Goal: Task Accomplishment & Management: Complete application form

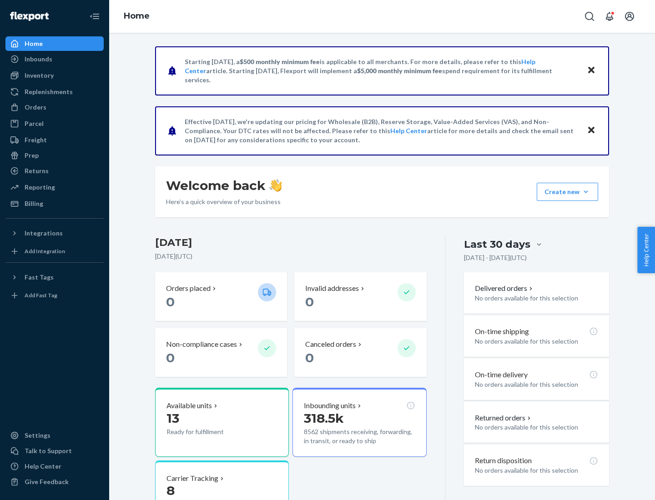
click at [586, 192] on button "Create new Create new inbound Create new order Create new product" at bounding box center [567, 192] width 61 height 18
click at [55, 59] on div "Inbounds" at bounding box center [54, 59] width 96 height 13
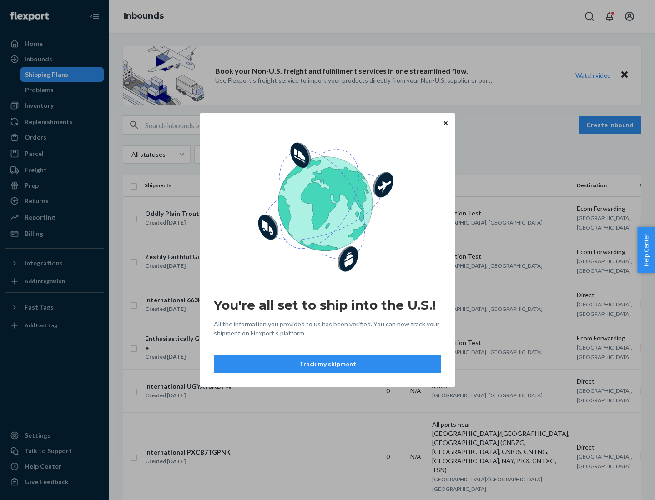
click at [327, 364] on button "Track my shipment" at bounding box center [327, 364] width 227 height 18
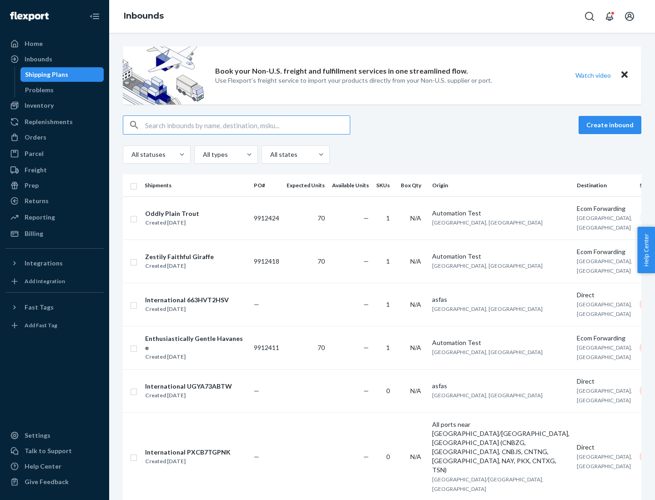
click at [611, 125] on button "Create inbound" at bounding box center [609, 125] width 63 height 18
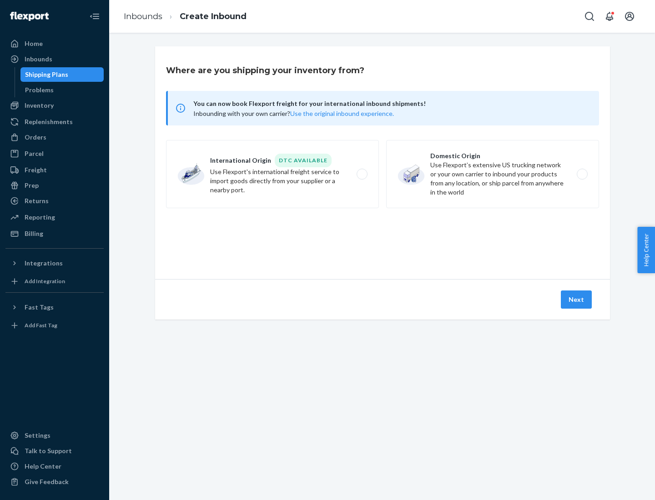
click at [272, 174] on label "International Origin DTC Available Use Flexport's international freight service…" at bounding box center [272, 174] width 213 height 68
click at [362, 174] on input "International Origin DTC Available Use Flexport's international freight service…" at bounding box center [365, 174] width 6 height 6
radio input "true"
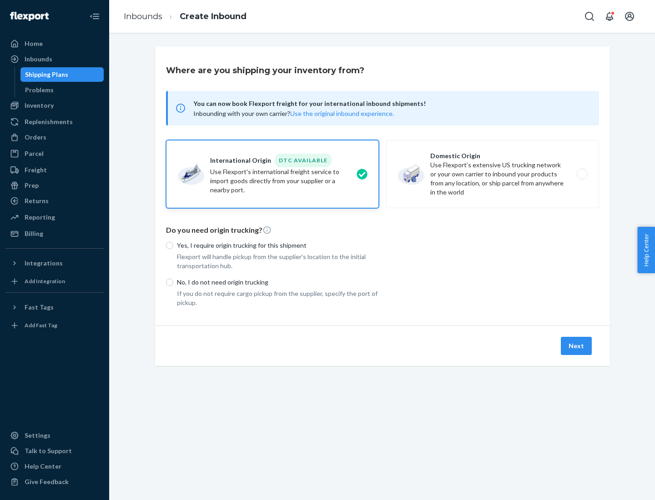
click at [278, 282] on p "No, I do not need origin trucking" at bounding box center [278, 282] width 202 height 9
click at [173, 282] on input "No, I do not need origin trucking" at bounding box center [169, 282] width 7 height 7
radio input "true"
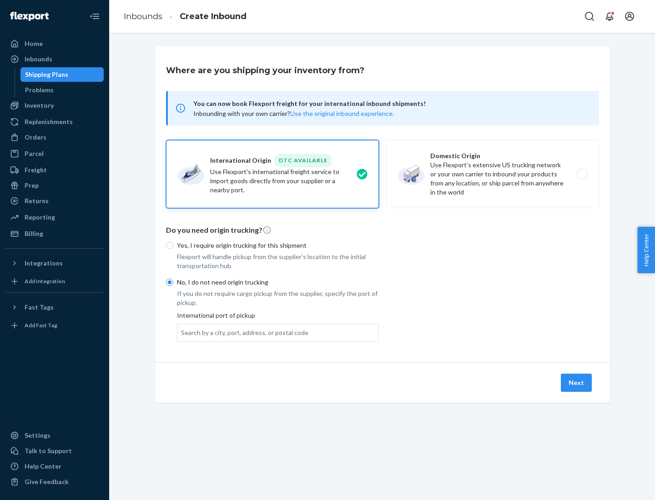
click at [242, 332] on div "Search by a city, port, address, or postal code" at bounding box center [244, 332] width 127 height 9
click at [182, 332] on input "Search by a city, port, address, or postal code" at bounding box center [181, 332] width 1 height 9
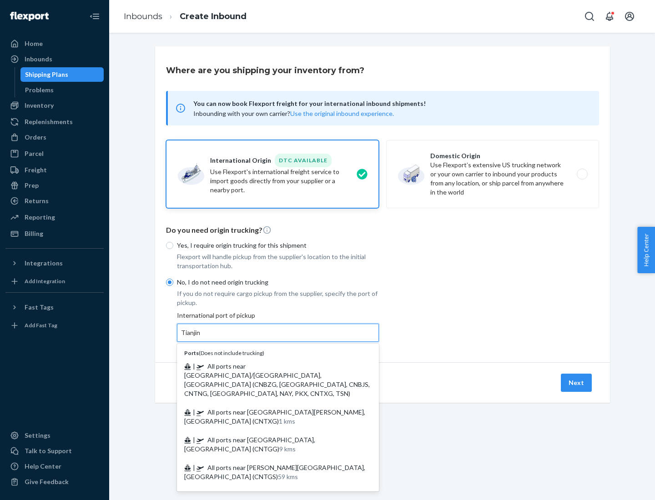
click at [269, 366] on span "| All ports near [GEOGRAPHIC_DATA]/[GEOGRAPHIC_DATA], [GEOGRAPHIC_DATA] (CNBZG,…" at bounding box center [277, 379] width 186 height 35
click at [201, 337] on input "Tianjin" at bounding box center [191, 332] width 20 height 9
type input "All ports near [GEOGRAPHIC_DATA]/[GEOGRAPHIC_DATA], [GEOGRAPHIC_DATA] (CNBZG, […"
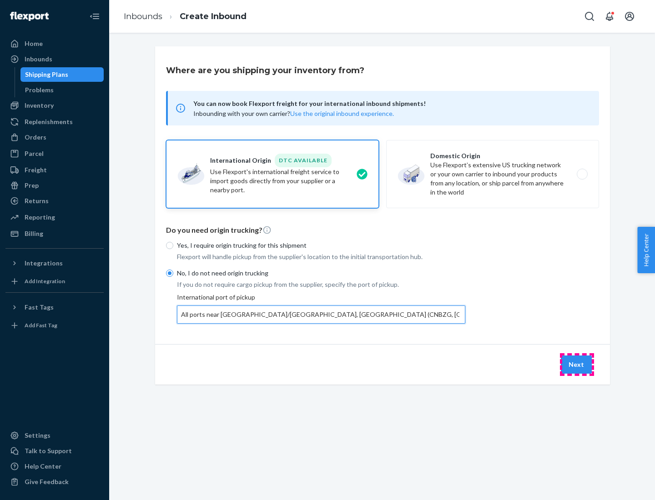
click at [577, 364] on button "Next" at bounding box center [576, 365] width 31 height 18
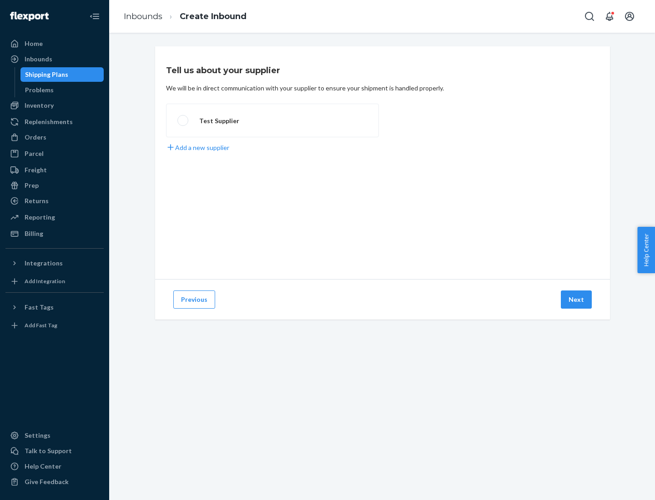
click at [272, 121] on label "Test Supplier" at bounding box center [272, 121] width 213 height 34
click at [183, 121] on input "Test Supplier" at bounding box center [180, 121] width 6 height 6
radio input "true"
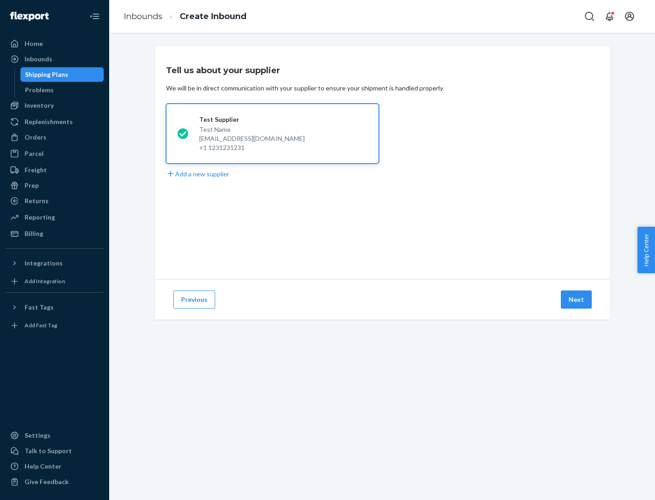
click at [577, 300] on button "Next" at bounding box center [576, 300] width 31 height 18
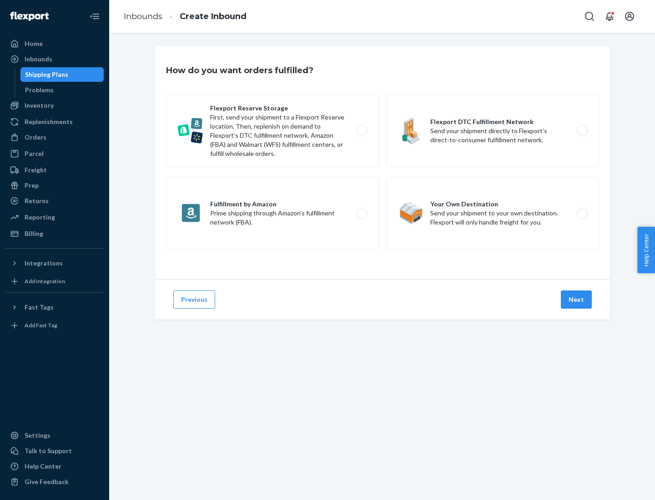
click at [272, 131] on label "Flexport Reserve Storage First, send your shipment to a Flexport Reserve locati…" at bounding box center [272, 131] width 213 height 73
click at [362, 131] on input "Flexport Reserve Storage First, send your shipment to a Flexport Reserve locati…" at bounding box center [365, 131] width 6 height 6
radio input "true"
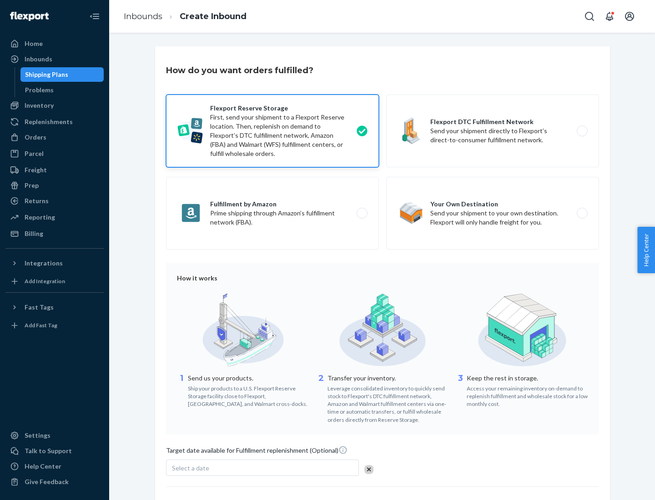
scroll to position [75, 0]
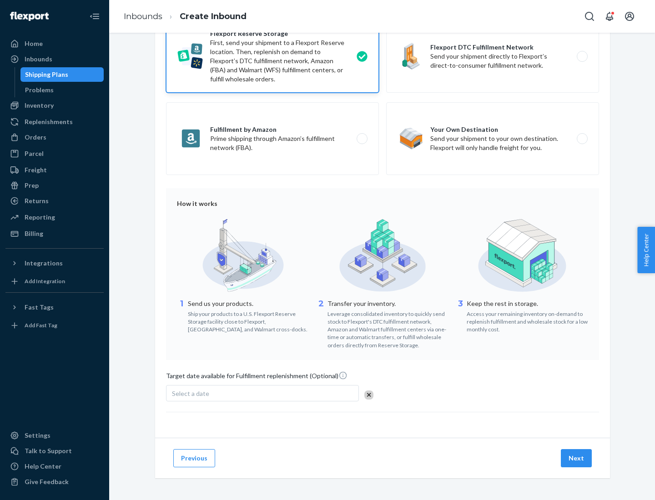
click at [577, 458] on button "Next" at bounding box center [576, 458] width 31 height 18
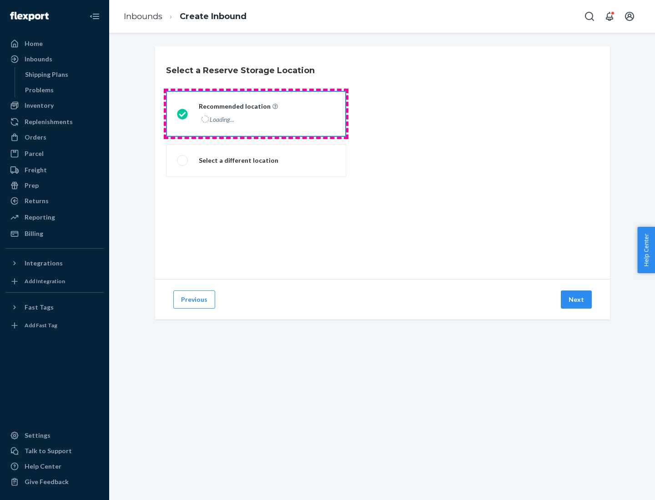
click at [256, 114] on div "Loading..." at bounding box center [237, 119] width 77 height 13
click at [183, 114] on input "Recommended location Loading..." at bounding box center [180, 114] width 6 height 6
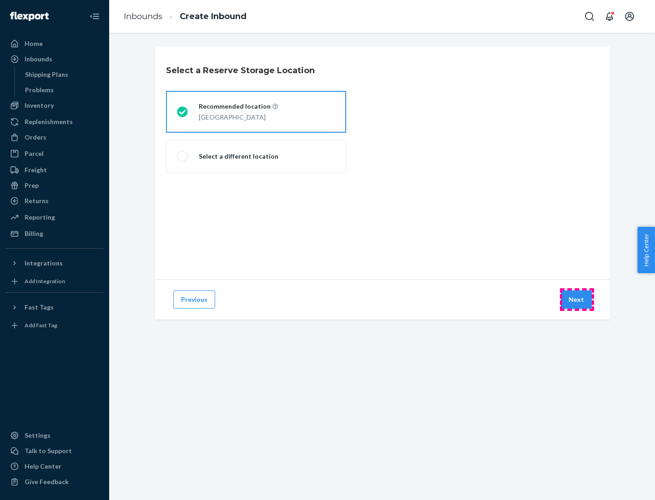
click at [577, 300] on button "Next" at bounding box center [576, 300] width 31 height 18
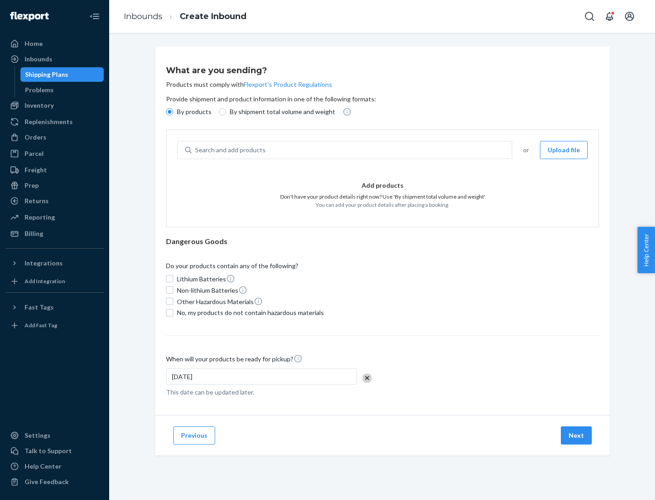
click at [352, 150] on div "Search and add products" at bounding box center [351, 150] width 320 height 16
click at [196, 150] on input "Search and add products" at bounding box center [195, 150] width 1 height 9
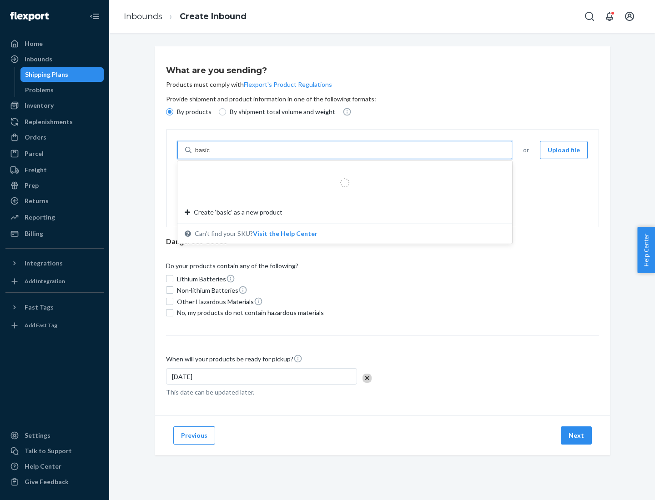
type input "basic"
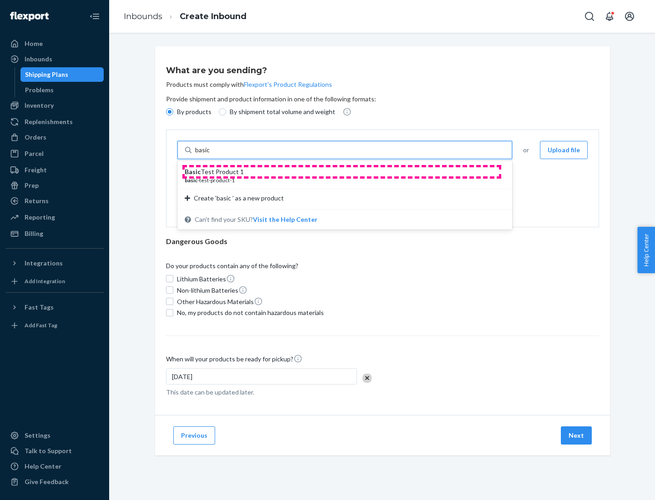
click at [342, 172] on div "Basic Test Product 1" at bounding box center [341, 171] width 313 height 9
click at [211, 155] on input "basic" at bounding box center [203, 150] width 16 height 9
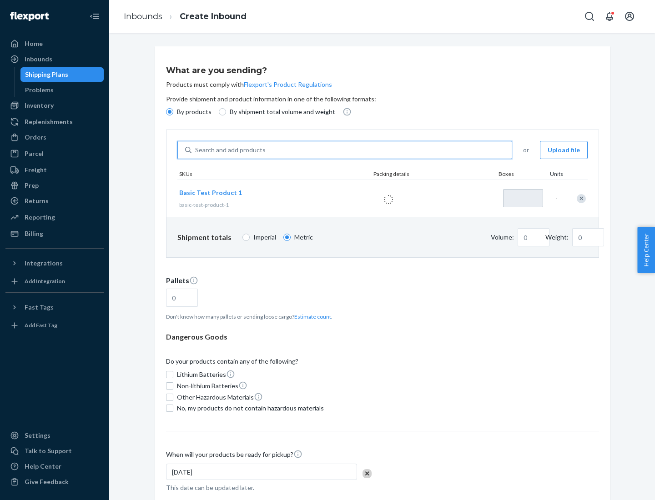
type input "1"
type input "1.09"
type input "3.27"
type input "3"
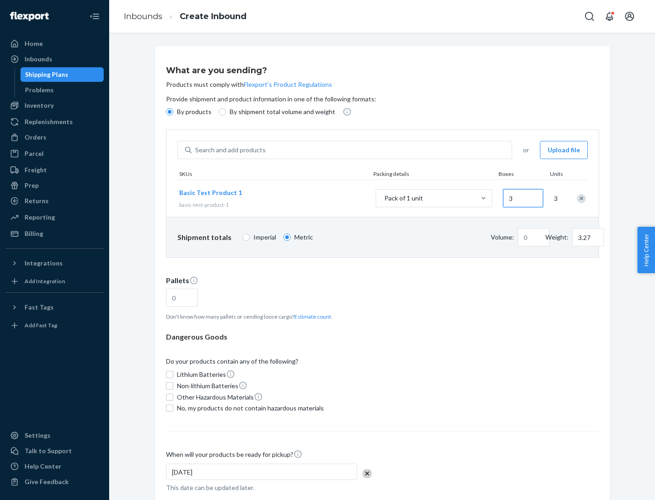
type input "0.01"
type input "32.66"
type input "30"
type input "0.07"
type input "326.59"
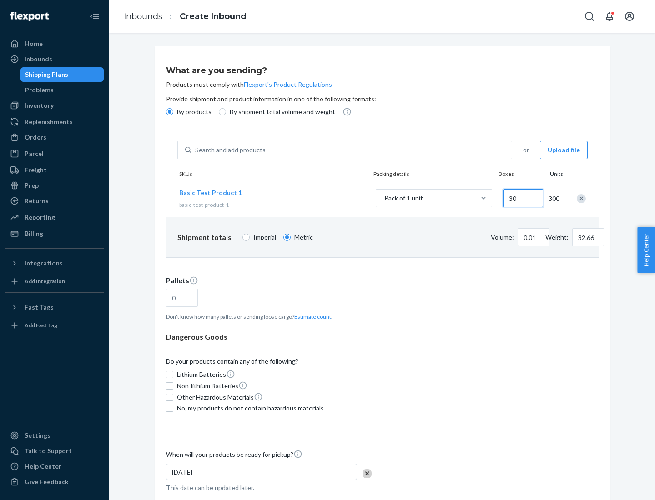
type input "300"
type input "0.68"
type input "3265.86"
type input "3000"
type input "1.09"
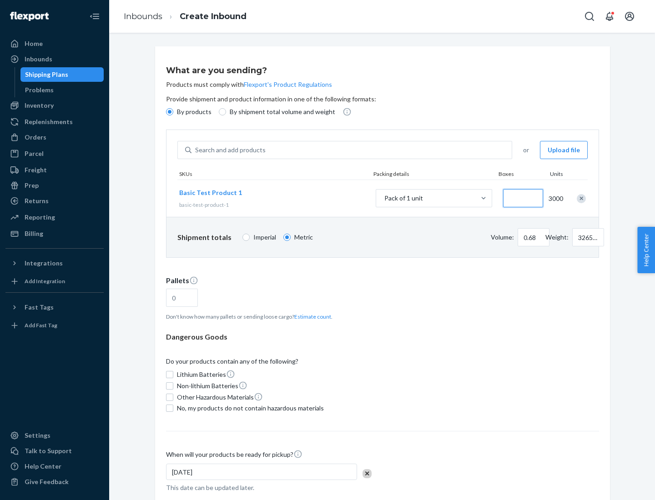
type input "1"
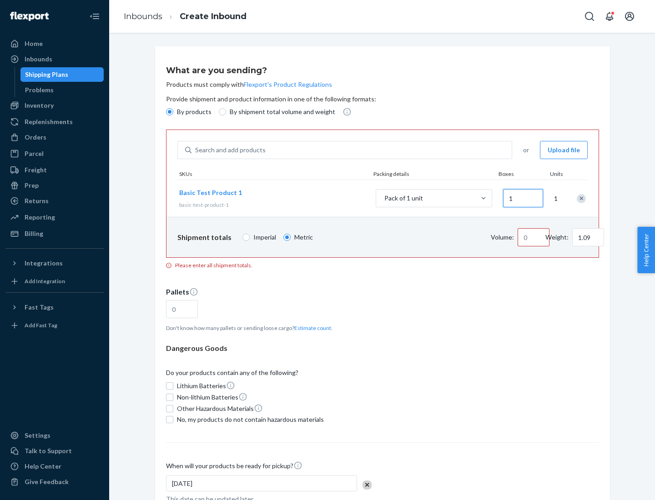
type input "10.89"
type input "10"
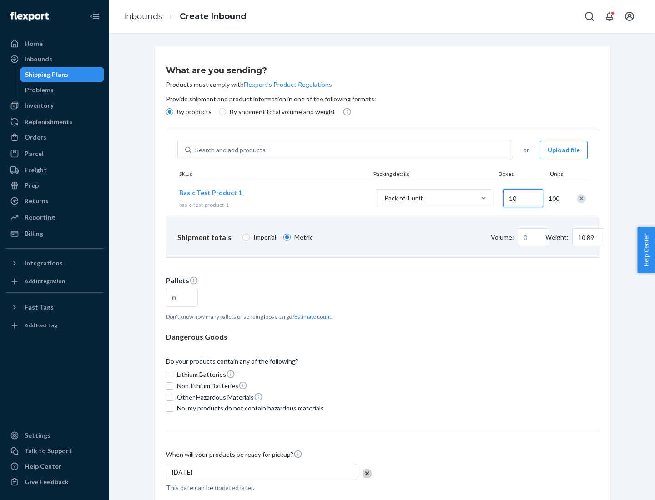
type input "0.02"
type input "108.86"
type input "100"
type input "0.23"
type input "1088.62"
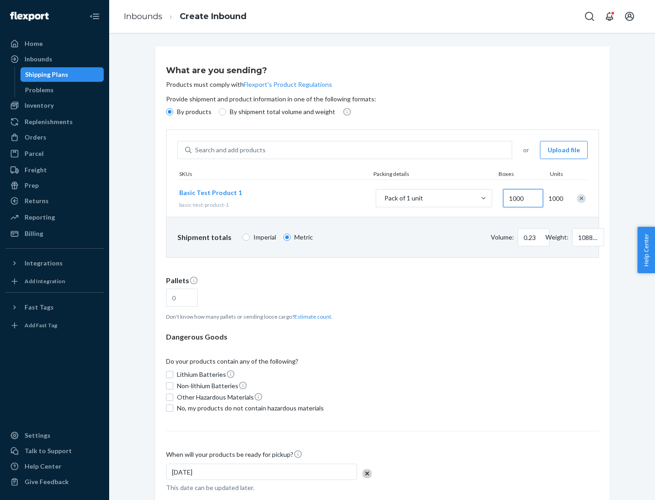
scroll to position [31, 0]
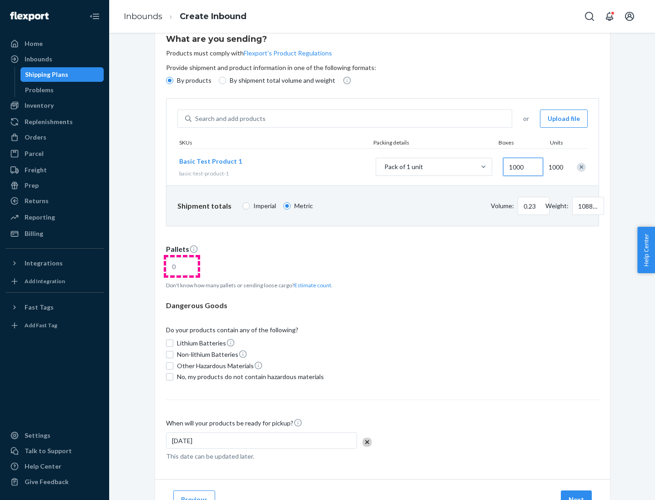
type input "1000"
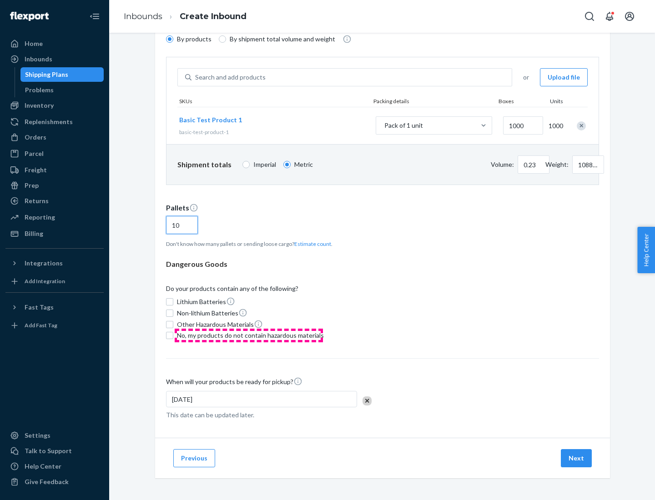
type input "10"
click at [249, 336] on span "No, my products do not contain hazardous materials" at bounding box center [250, 335] width 147 height 9
click at [173, 336] on input "No, my products do not contain hazardous materials" at bounding box center [169, 335] width 7 height 7
checkbox input "true"
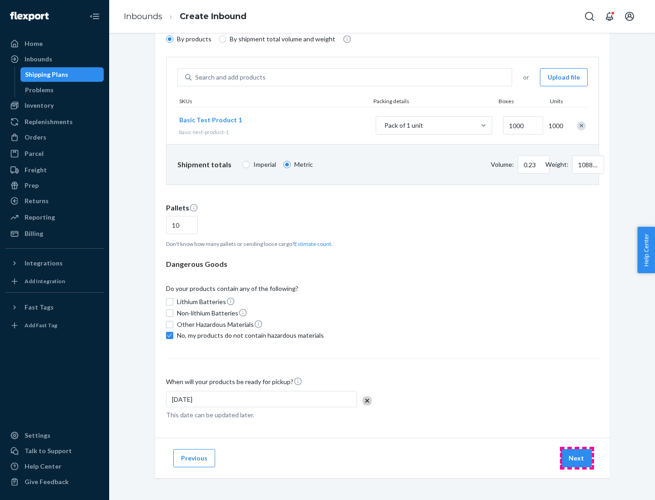
click at [577, 458] on button "Next" at bounding box center [576, 458] width 31 height 18
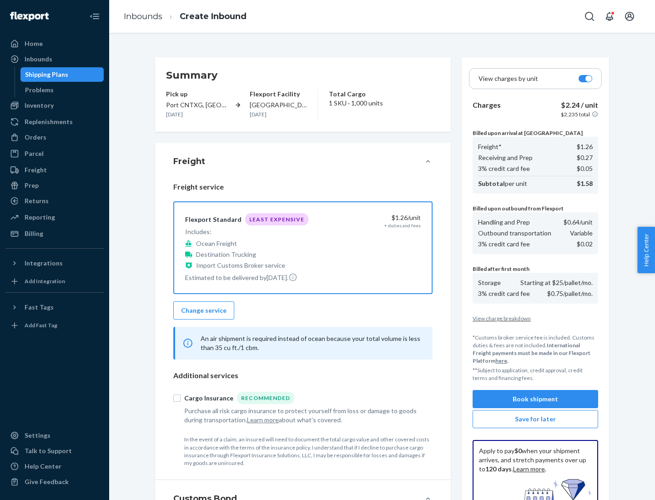
scroll to position [133, 0]
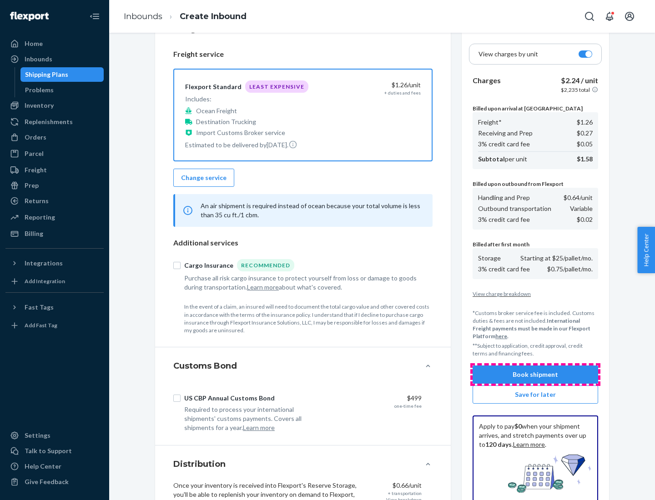
click at [535, 375] on button "Book shipment" at bounding box center [536, 375] width 126 height 18
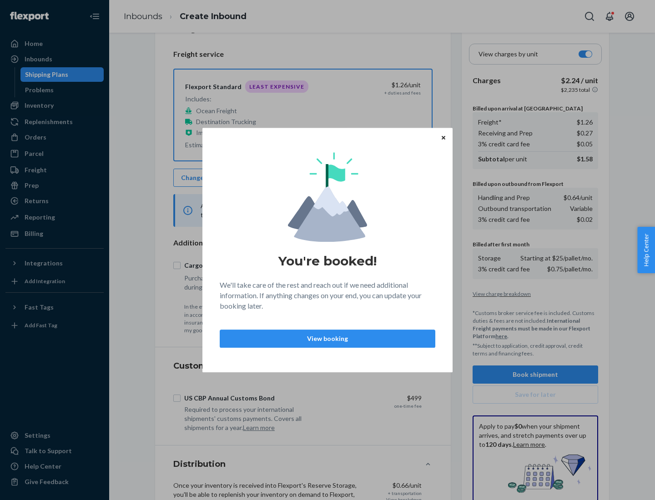
click at [327, 338] on p "View booking" at bounding box center [327, 338] width 200 height 9
